Goal: Navigation & Orientation: Find specific page/section

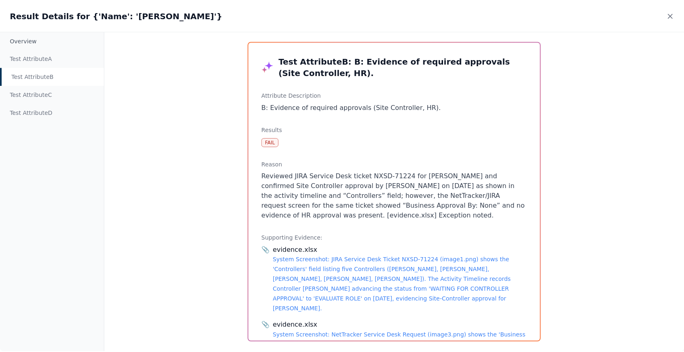
scroll to position [181, 0]
click at [671, 15] on icon at bounding box center [673, 15] width 8 height 8
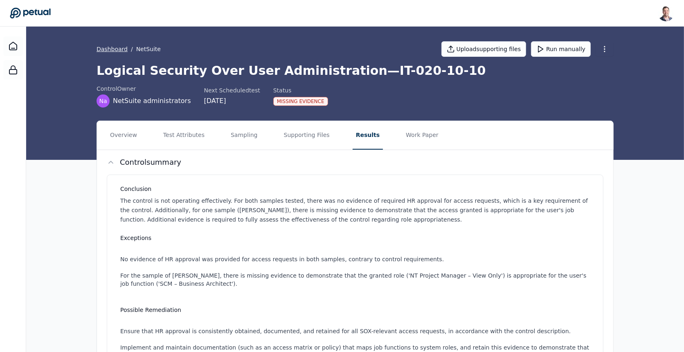
click at [107, 46] on link "Dashboard" at bounding box center [112, 49] width 31 height 8
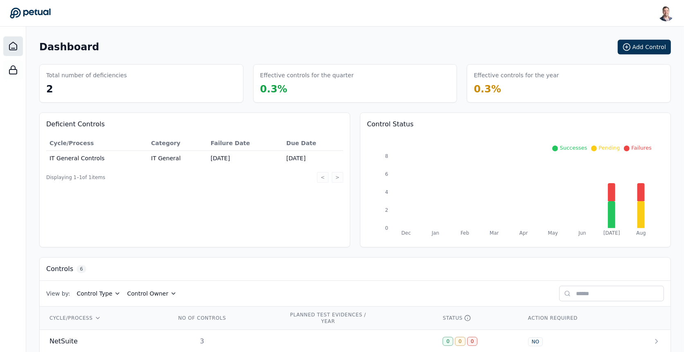
scroll to position [128, 0]
